Goal: Task Accomplishment & Management: Use online tool/utility

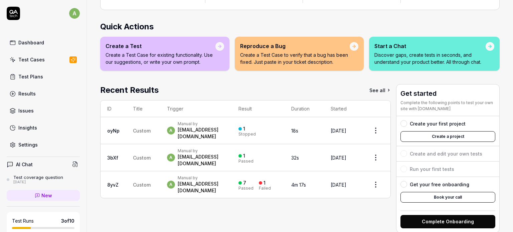
scroll to position [80, 0]
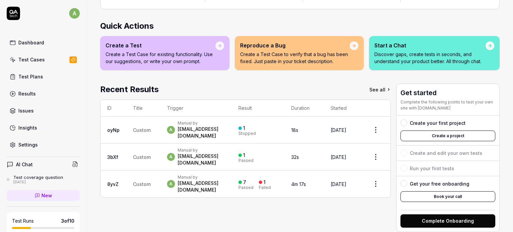
click at [34, 60] on div "Test Cases" at bounding box center [31, 59] width 26 height 7
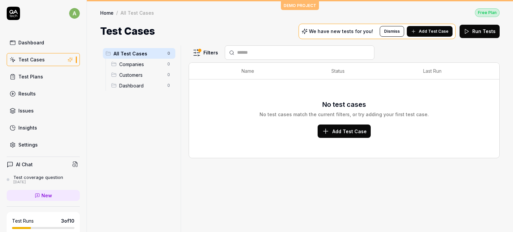
click at [130, 68] on div "Companies 0" at bounding box center [142, 64] width 67 height 11
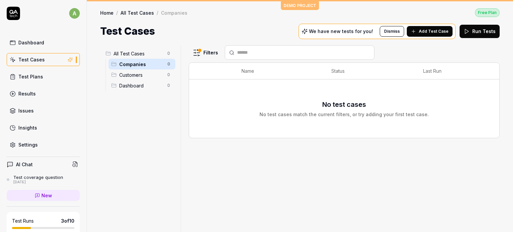
click at [140, 71] on span "Customers" at bounding box center [141, 74] width 44 height 7
click at [49, 104] on link "Issues" at bounding box center [43, 110] width 73 height 13
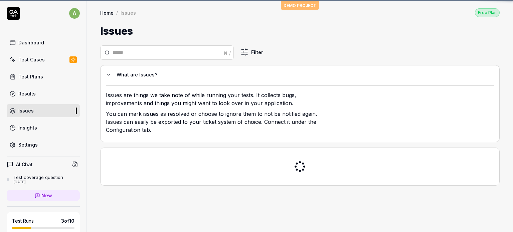
click at [39, 79] on div "Test Plans" at bounding box center [30, 76] width 25 height 7
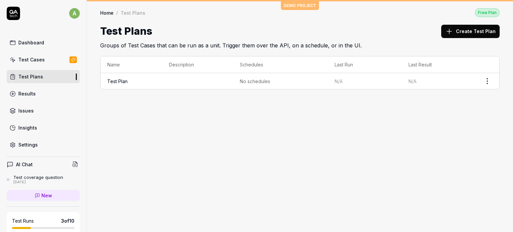
click at [29, 121] on link "Insights" at bounding box center [43, 127] width 73 height 13
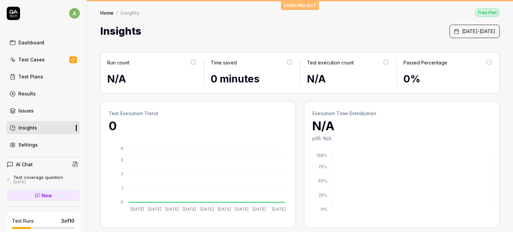
click at [27, 80] on link "Test Plans" at bounding box center [43, 76] width 73 height 13
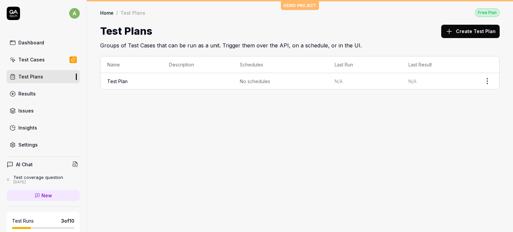
click at [122, 82] on link "Test Plan" at bounding box center [117, 81] width 20 height 6
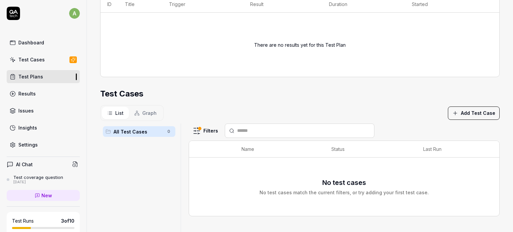
scroll to position [136, 0]
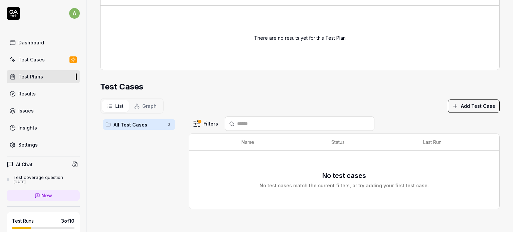
click at [472, 108] on button "Add Test Case" at bounding box center [474, 106] width 52 height 13
click at [349, 105] on div "List Graph Add Test Case" at bounding box center [299, 106] width 399 height 16
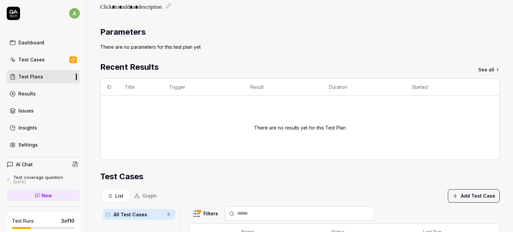
scroll to position [0, 0]
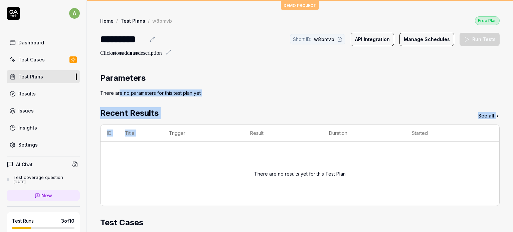
drag, startPoint x: 119, startPoint y: 96, endPoint x: 167, endPoint y: 130, distance: 58.9
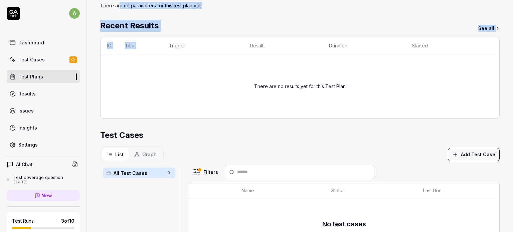
scroll to position [89, 0]
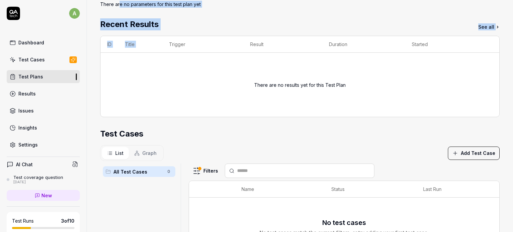
click at [205, 28] on div "Recent Results See all" at bounding box center [299, 24] width 399 height 12
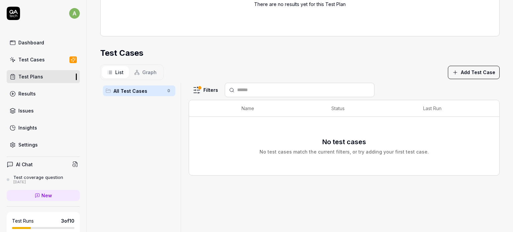
scroll to position [200, 0]
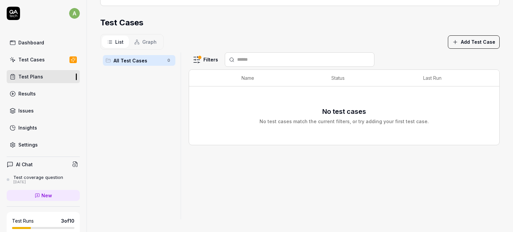
click at [461, 45] on button "Add Test Case" at bounding box center [474, 41] width 52 height 13
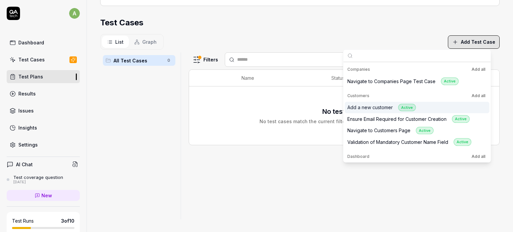
click at [357, 108] on div "Add a new customer Active" at bounding box center [381, 108] width 68 height 8
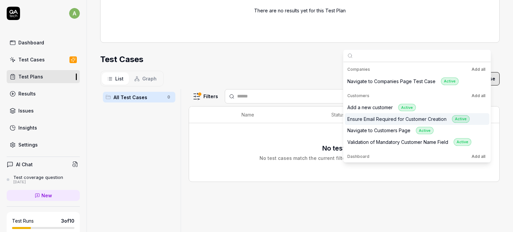
scroll to position [236, 0]
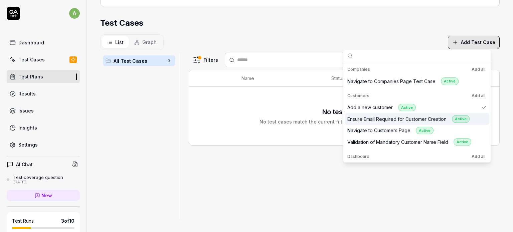
click at [360, 120] on div "Ensure Email Required for Customer Creation Active" at bounding box center [408, 119] width 122 height 8
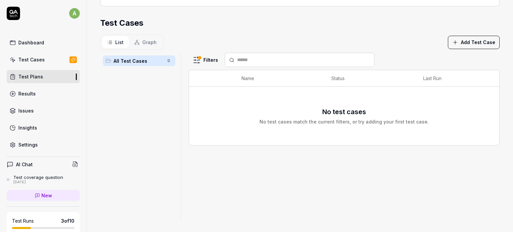
click at [209, 135] on div "No test cases No test cases match the current filters, or try adding your first…" at bounding box center [344, 116] width 297 height 50
click at [28, 57] on div "Test Cases" at bounding box center [31, 59] width 26 height 7
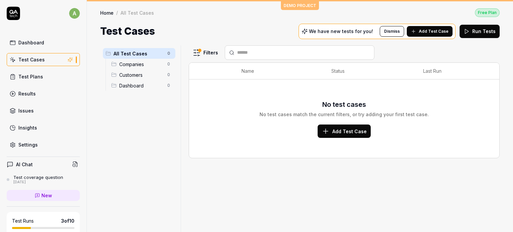
click at [210, 48] on html "a Dashboard Test Cases Test Plans Results Issues Insights Settings AI Chat Test…" at bounding box center [256, 116] width 513 height 232
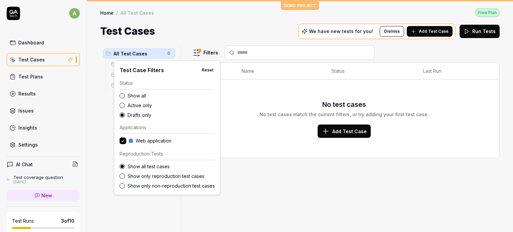
click at [207, 70] on button "Reset" at bounding box center [207, 70] width 14 height 8
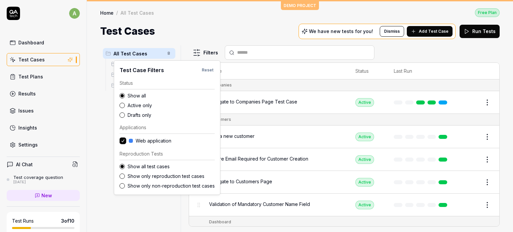
click at [244, 30] on html "a Dashboard Test Cases Test Plans Results Issues Insights Settings AI Chat Test…" at bounding box center [256, 116] width 513 height 232
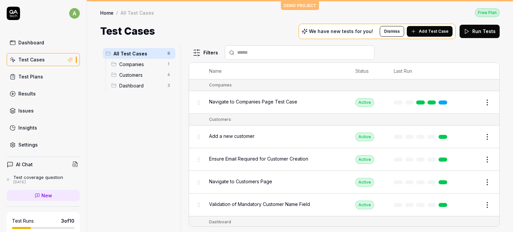
click at [229, 105] on span "Navigate to Companies Page Test Case" at bounding box center [253, 101] width 88 height 7
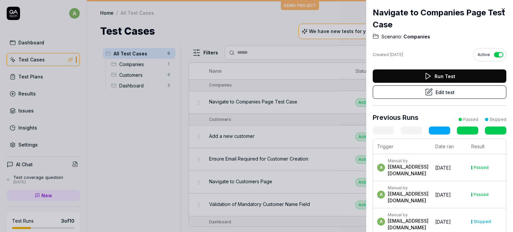
click at [438, 93] on button "Edit test" at bounding box center [440, 92] width 134 height 13
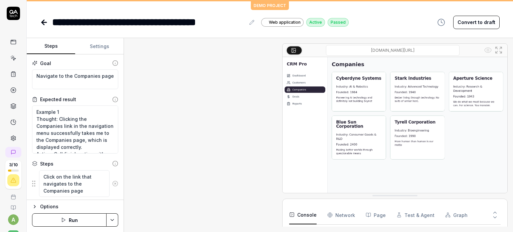
scroll to position [66, 0]
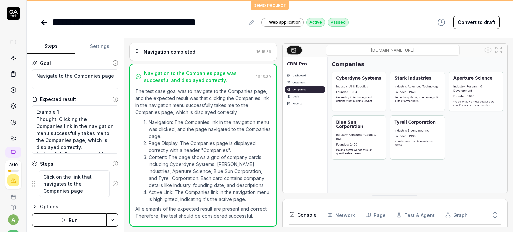
click at [100, 66] on div "Goal Navigate to the Companies page" at bounding box center [75, 75] width 86 height 30
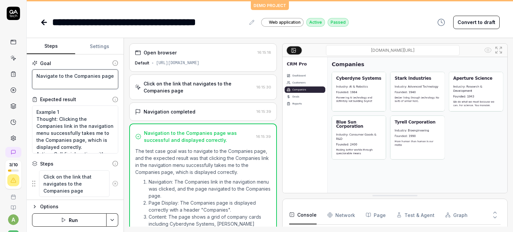
click at [51, 73] on textarea "Navigate to the Companies page" at bounding box center [75, 79] width 86 height 20
click at [40, 73] on textarea "Navigate to the Companies page" at bounding box center [75, 79] width 86 height 20
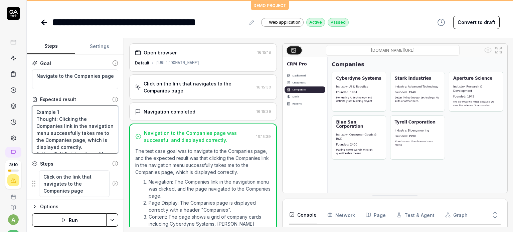
click at [56, 125] on textarea "Example 1 Thought: Clicking the Companies link in the navigation menu successfu…" at bounding box center [75, 130] width 86 height 48
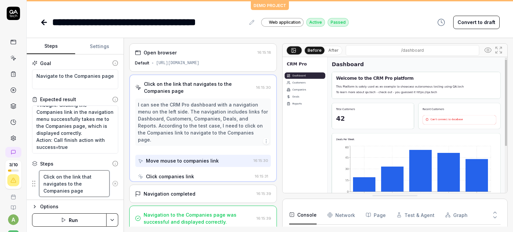
click at [58, 187] on textarea "Click on the link that navigates to the Companies page" at bounding box center [74, 183] width 70 height 27
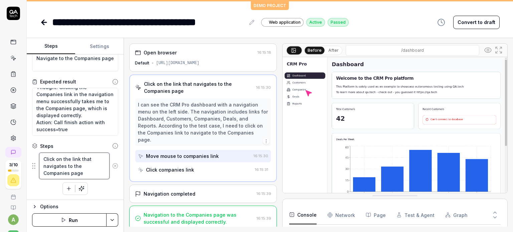
scroll to position [1, 0]
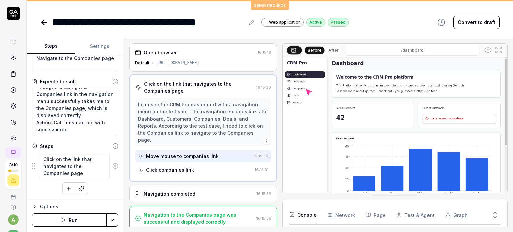
click at [496, 215] on icon at bounding box center [495, 217] width 6 height 6
click at [495, 209] on button at bounding box center [494, 211] width 11 height 9
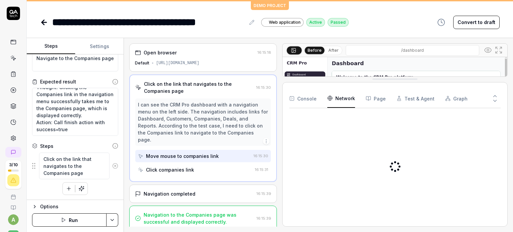
click at [345, 96] on Requests "Network" at bounding box center [341, 98] width 28 height 19
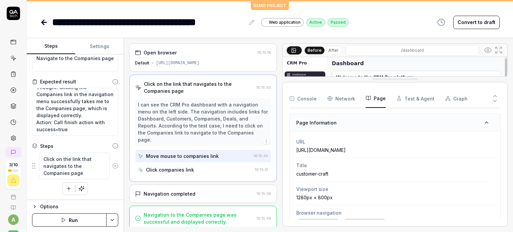
click at [374, 100] on button "Page" at bounding box center [376, 98] width 20 height 19
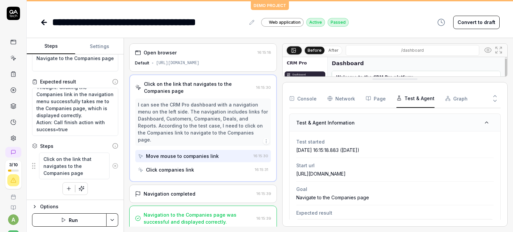
click at [399, 100] on button "Test & Agent" at bounding box center [415, 98] width 38 height 19
click at [440, 95] on div "Console Network Page Test & Agent Graph" at bounding box center [394, 98] width 211 height 19
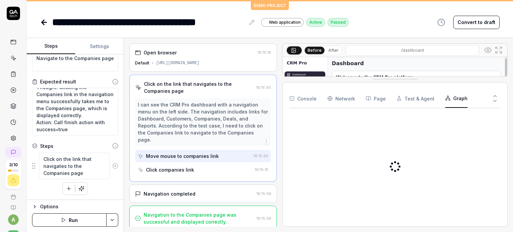
click at [454, 97] on button "Graph" at bounding box center [456, 98] width 22 height 19
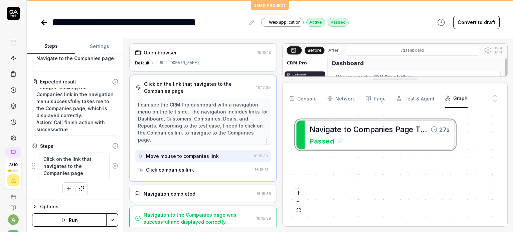
click at [497, 102] on icon at bounding box center [495, 101] width 6 height 6
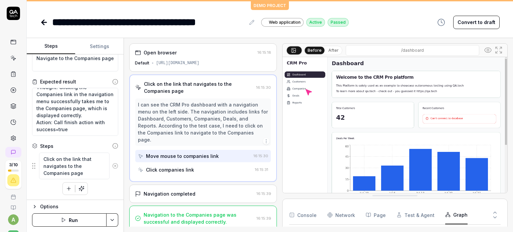
click at [309, 96] on img at bounding box center [395, 126] width 225 height 140
click at [302, 88] on img at bounding box center [395, 126] width 225 height 140
click at [178, 166] on div "Click companies link" at bounding box center [170, 169] width 48 height 7
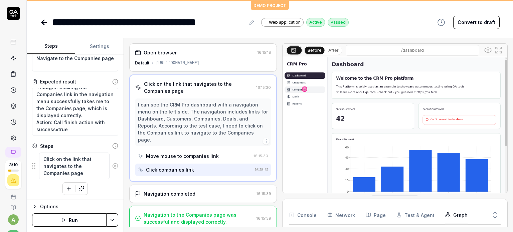
click at [204, 46] on div "Open browser 16:15:18 Default [URL][DOMAIN_NAME]" at bounding box center [203, 57] width 148 height 28
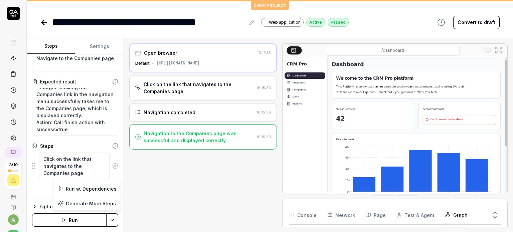
click at [114, 223] on html "**********" at bounding box center [256, 116] width 513 height 232
click at [128, 176] on html "**********" at bounding box center [256, 116] width 513 height 232
type textarea "*"
